Goal: Transaction & Acquisition: Purchase product/service

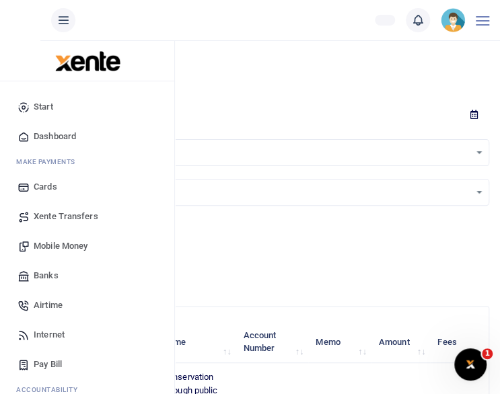
click at [47, 242] on span "Mobile Money" at bounding box center [61, 246] width 54 height 13
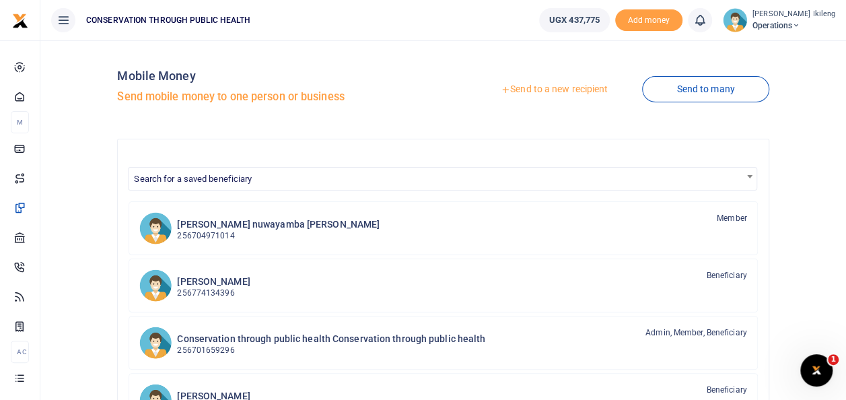
click at [499, 96] on link "Send to a new recipient" at bounding box center [554, 89] width 176 height 24
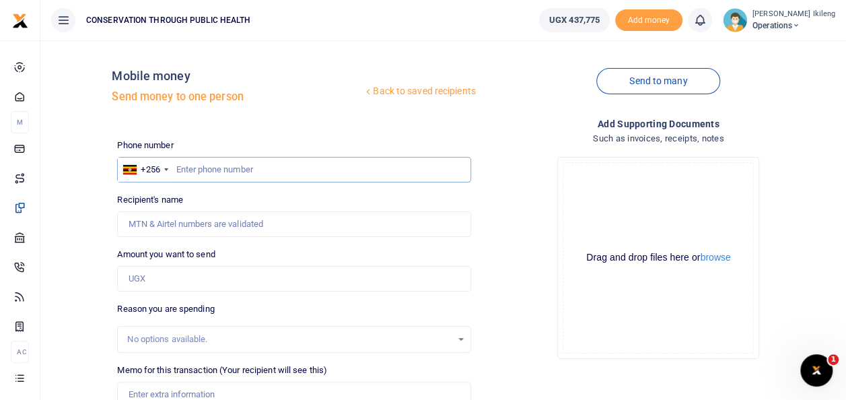
click at [334, 168] on input "text" at bounding box center [293, 170] width 353 height 26
type input "782461231"
click at [216, 280] on input "Amount you want to send" at bounding box center [293, 279] width 353 height 26
click at [504, 315] on div "Drop your files here Drag and drop files here or browse Powered by Uppy" at bounding box center [658, 257] width 353 height 223
click at [192, 288] on input "Amount you want to send" at bounding box center [293, 279] width 353 height 26
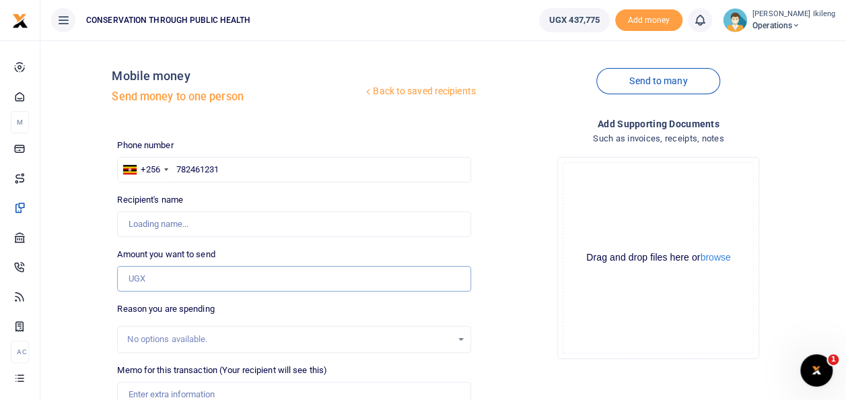
type input "[PERSON_NAME]"
click at [600, 228] on div "Drag and drop files here or browse Powered by Uppy" at bounding box center [658, 257] width 191 height 191
click at [194, 275] on input "Amount you want to send" at bounding box center [293, 279] width 353 height 26
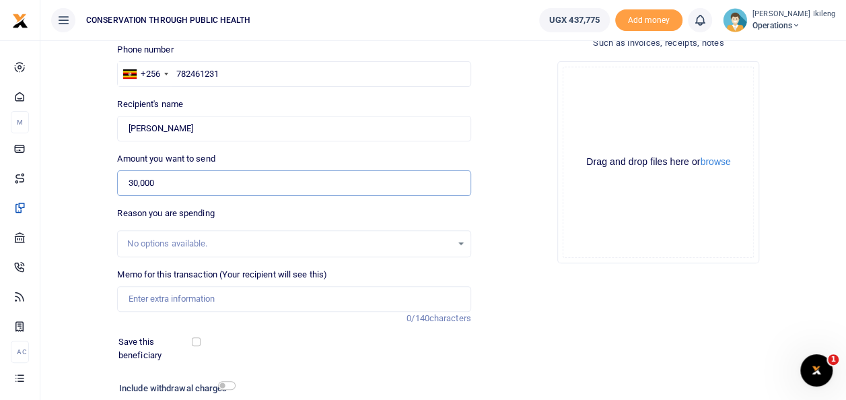
scroll to position [96, 0]
type input "30,000"
click at [282, 300] on input "Memo for this transaction (Your recipient will see this)" at bounding box center [293, 299] width 353 height 26
type input "fuel for office work"
click at [227, 386] on input "checkbox" at bounding box center [227, 385] width 18 height 9
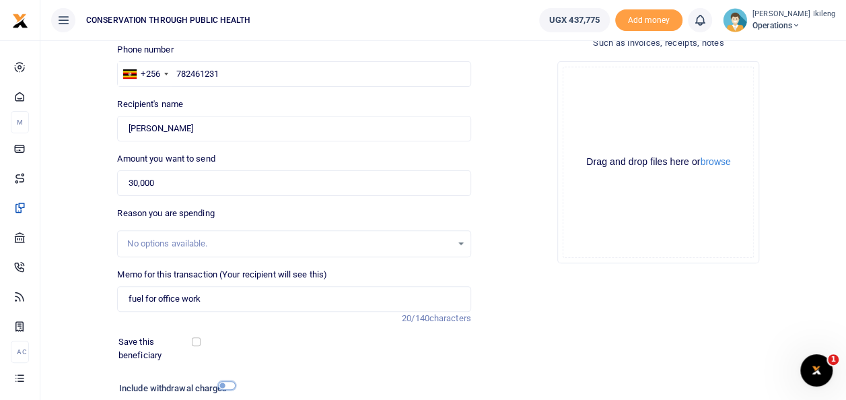
checkbox input "true"
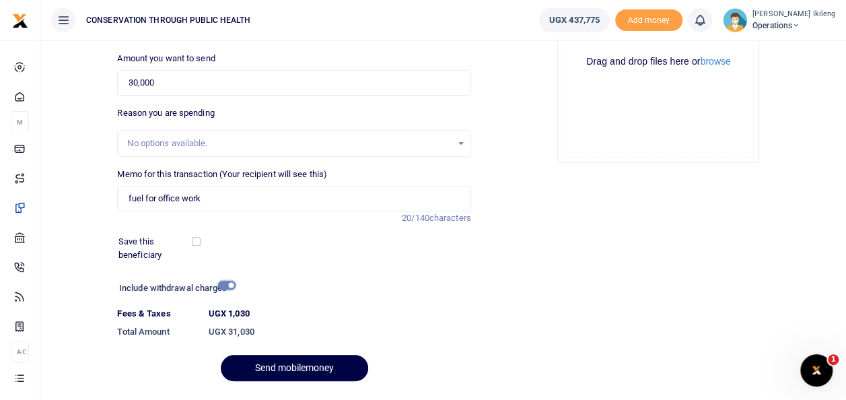
scroll to position [203, 0]
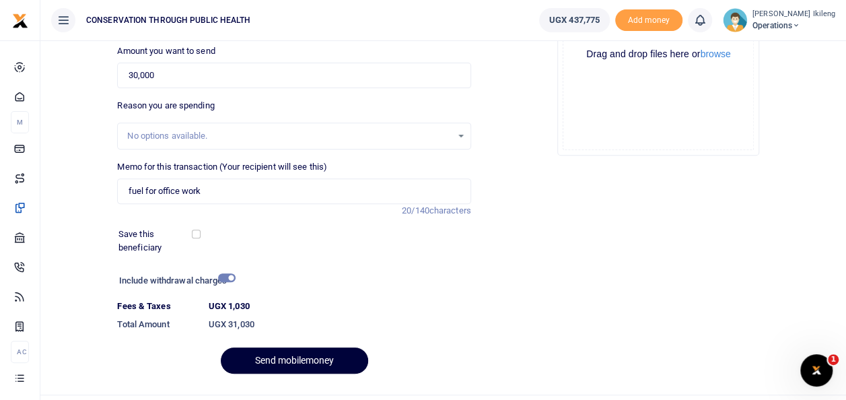
click at [276, 364] on button "Send mobilemoney" at bounding box center [294, 360] width 147 height 26
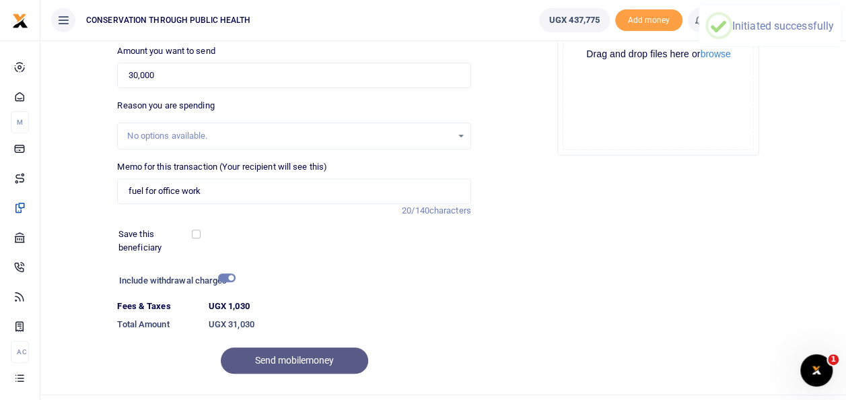
scroll to position [0, 0]
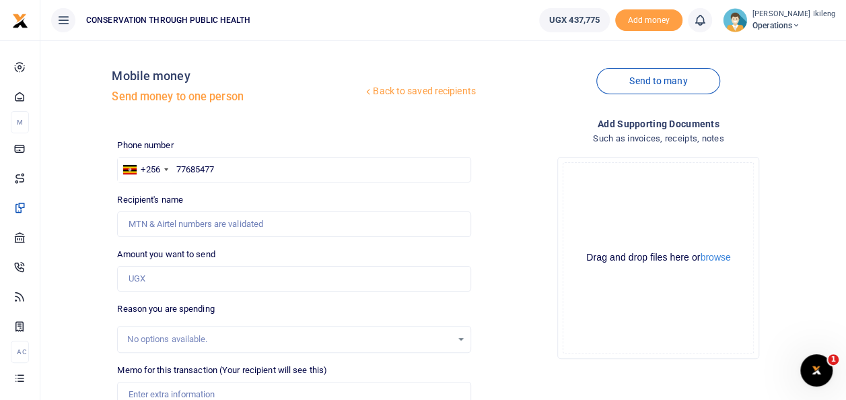
type input "776854775"
type input "[PERSON_NAME]"
type input "776854775"
click at [166, 273] on input "Amount you want to send" at bounding box center [293, 279] width 353 height 26
type input "50,000"
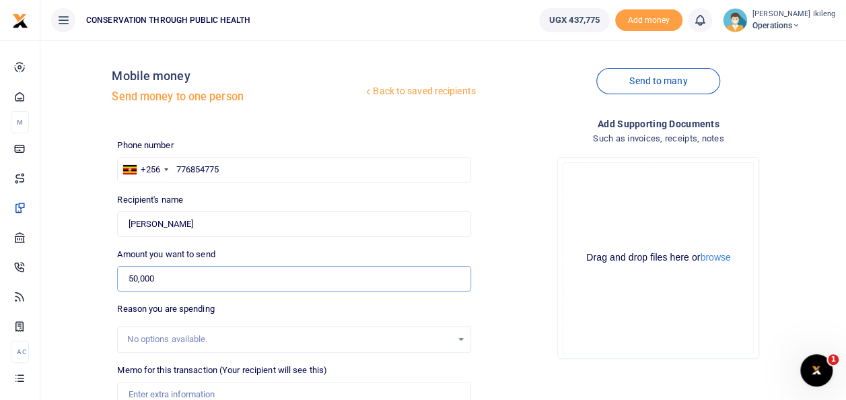
scroll to position [195, 0]
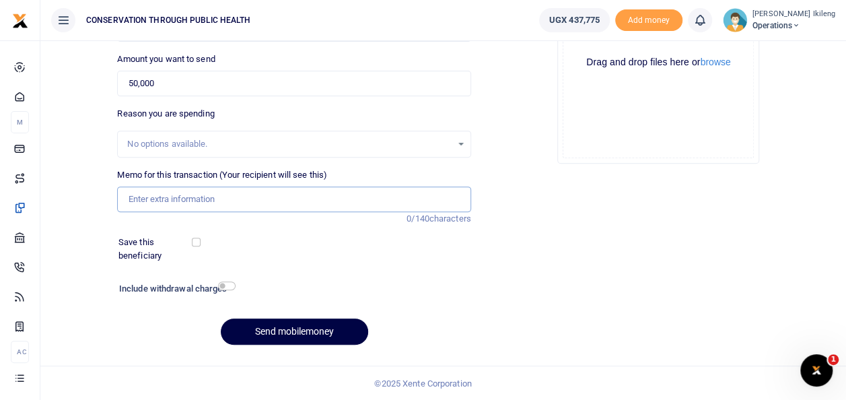
click at [283, 203] on input "Memo for this transaction (Your recipient will see this)" at bounding box center [293, 199] width 353 height 26
type input "fuel for office work"
click at [229, 284] on input "checkbox" at bounding box center [227, 285] width 18 height 9
checkbox input "true"
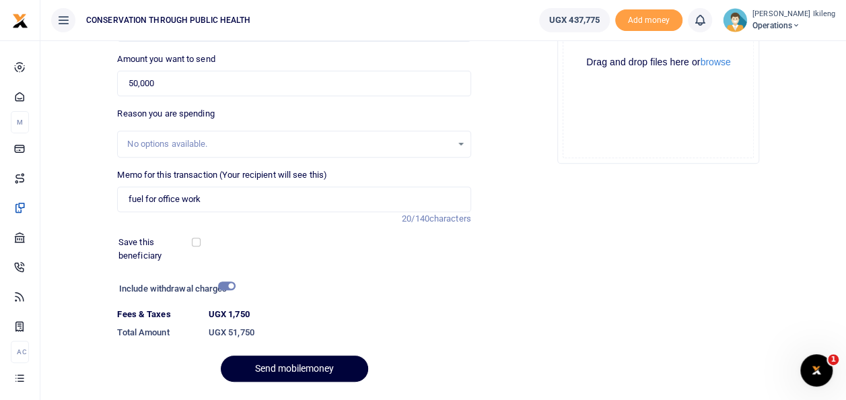
click at [259, 369] on button "Send mobilemoney" at bounding box center [294, 368] width 147 height 26
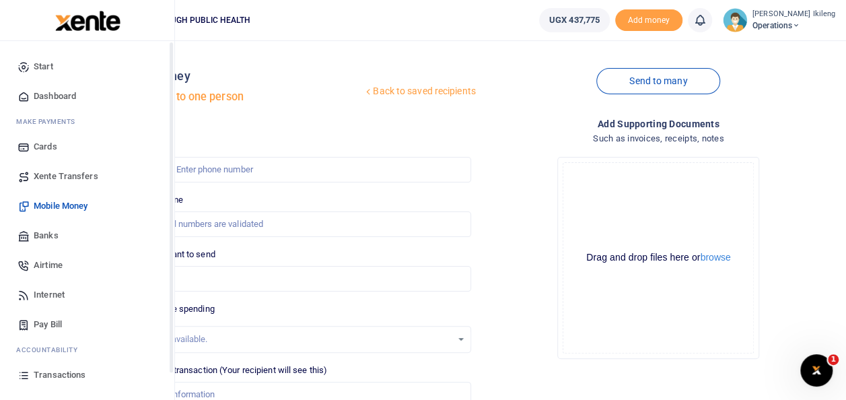
click at [28, 96] on icon at bounding box center [24, 96] width 12 height 12
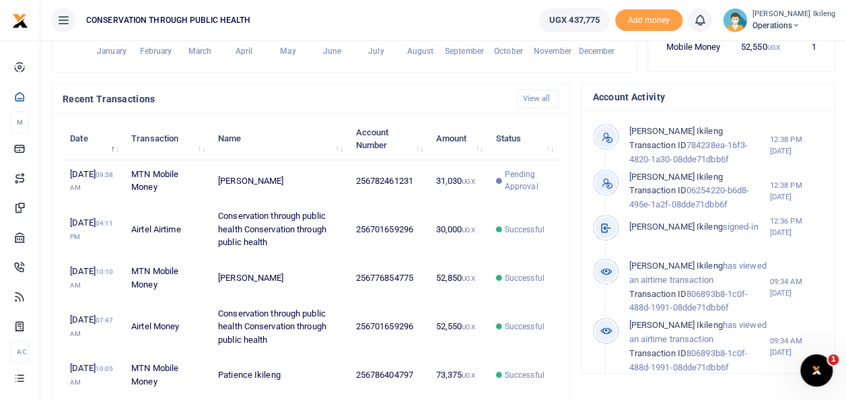
scroll to position [27, 0]
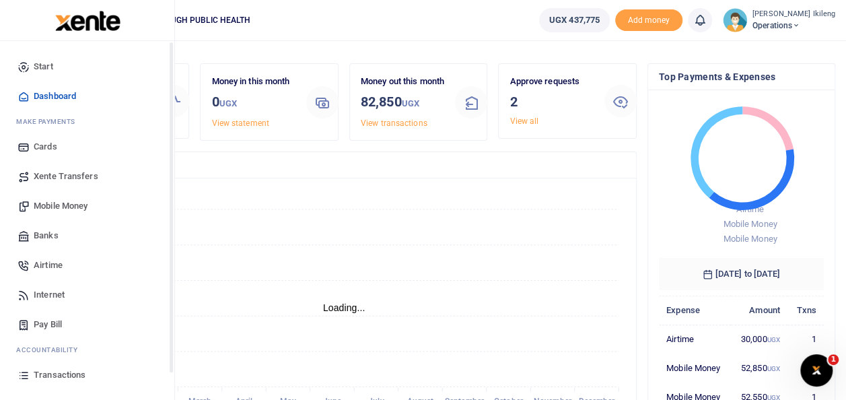
click at [57, 198] on link "Mobile Money" at bounding box center [87, 206] width 153 height 30
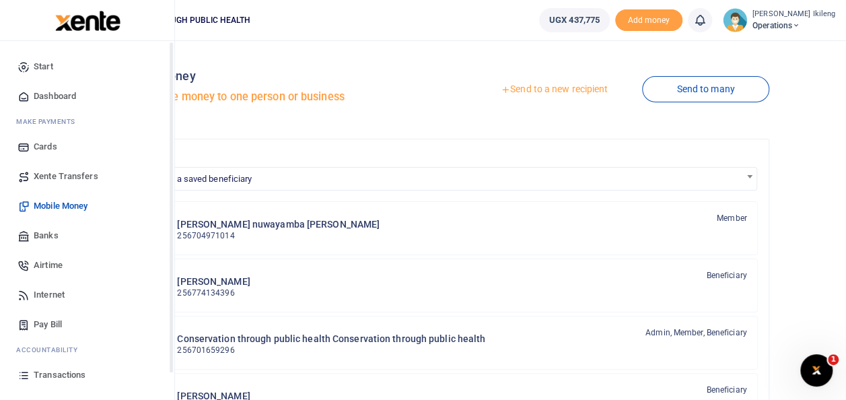
click at [33, 94] on link "Dashboard" at bounding box center [87, 96] width 153 height 30
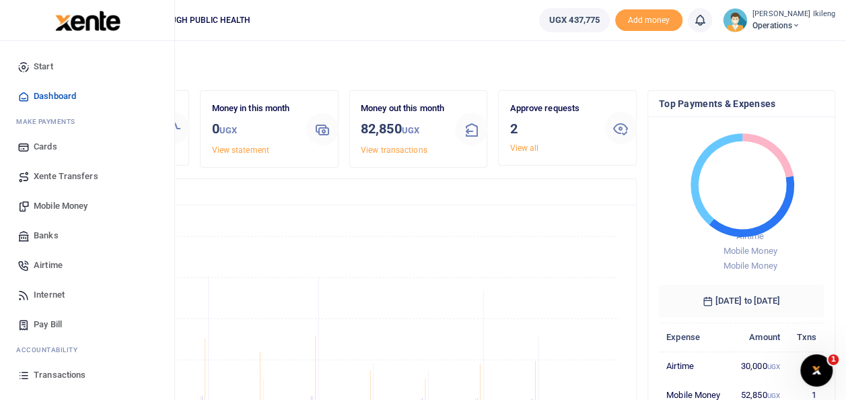
click at [44, 96] on span "Dashboard" at bounding box center [55, 96] width 42 height 13
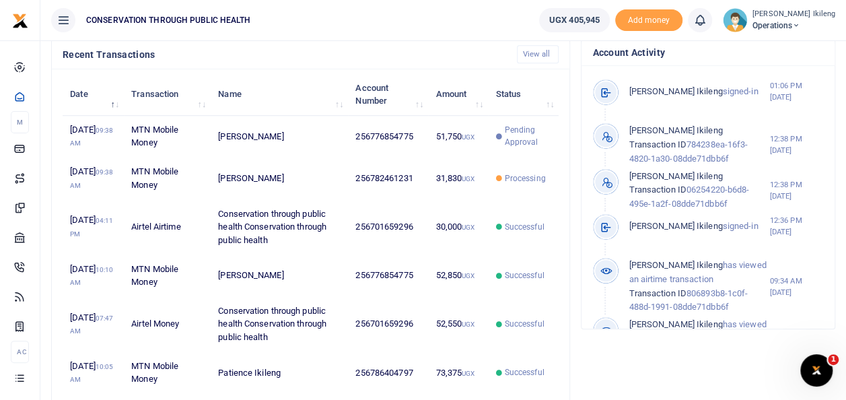
scroll to position [448, 0]
